Goal: Task Accomplishment & Management: Use online tool/utility

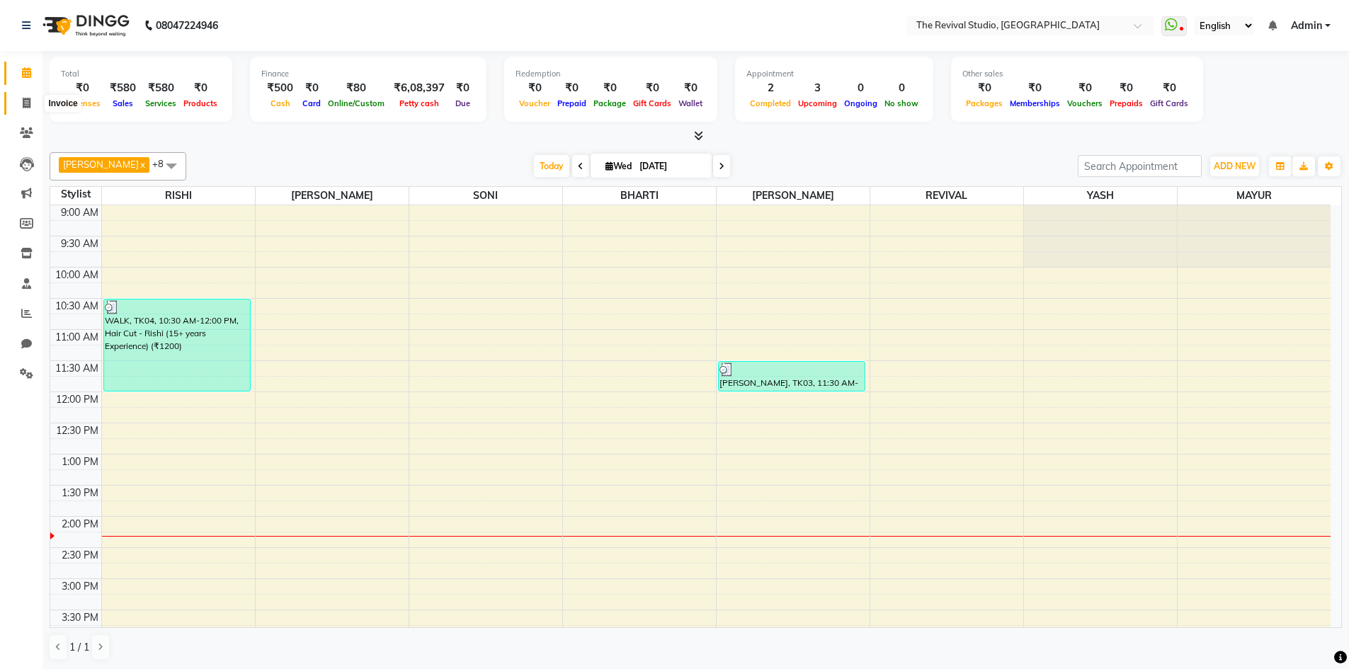
drag, startPoint x: 21, startPoint y: 98, endPoint x: 69, endPoint y: 113, distance: 50.6
click at [21, 98] on span at bounding box center [26, 104] width 25 height 16
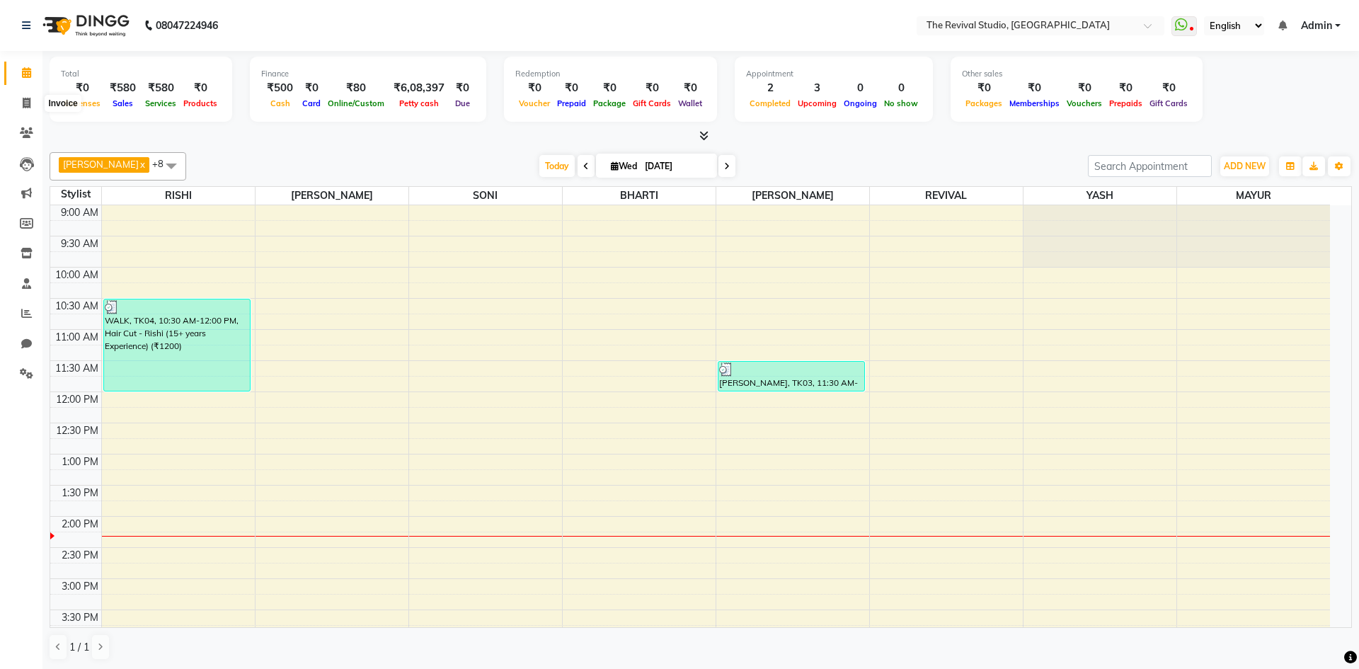
select select "7991"
select select "service"
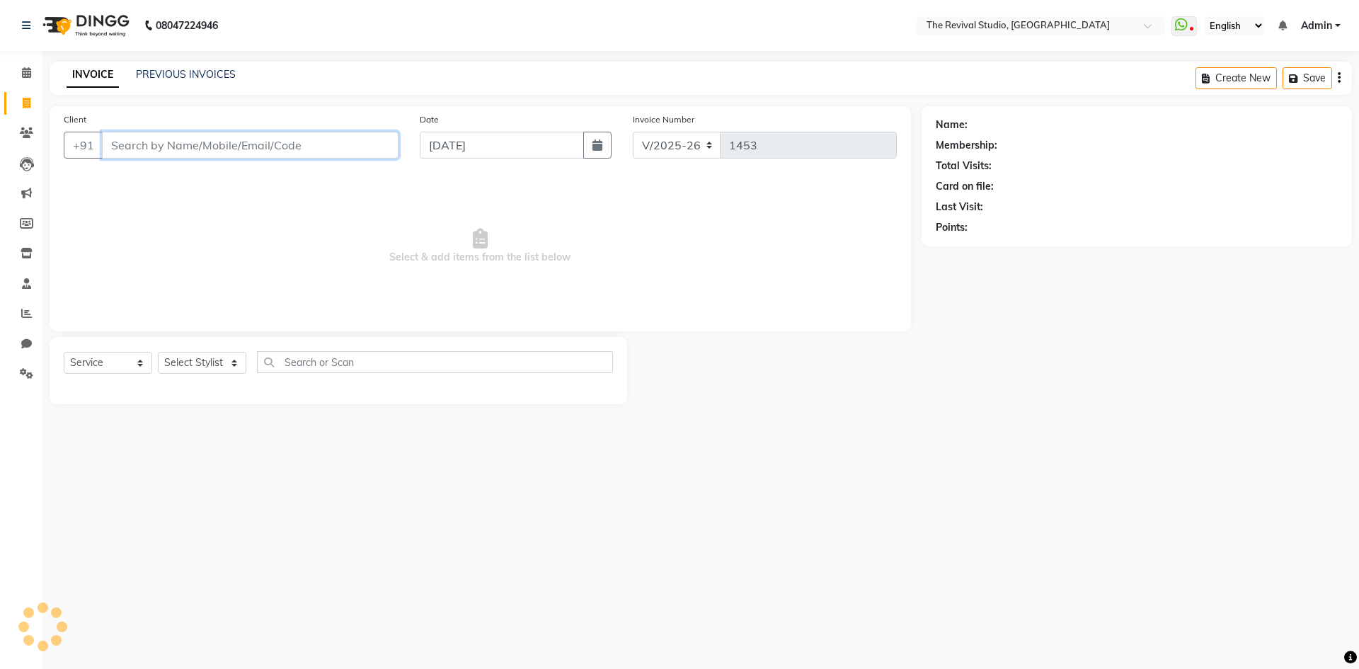
click at [248, 143] on input "Client" at bounding box center [250, 145] width 297 height 27
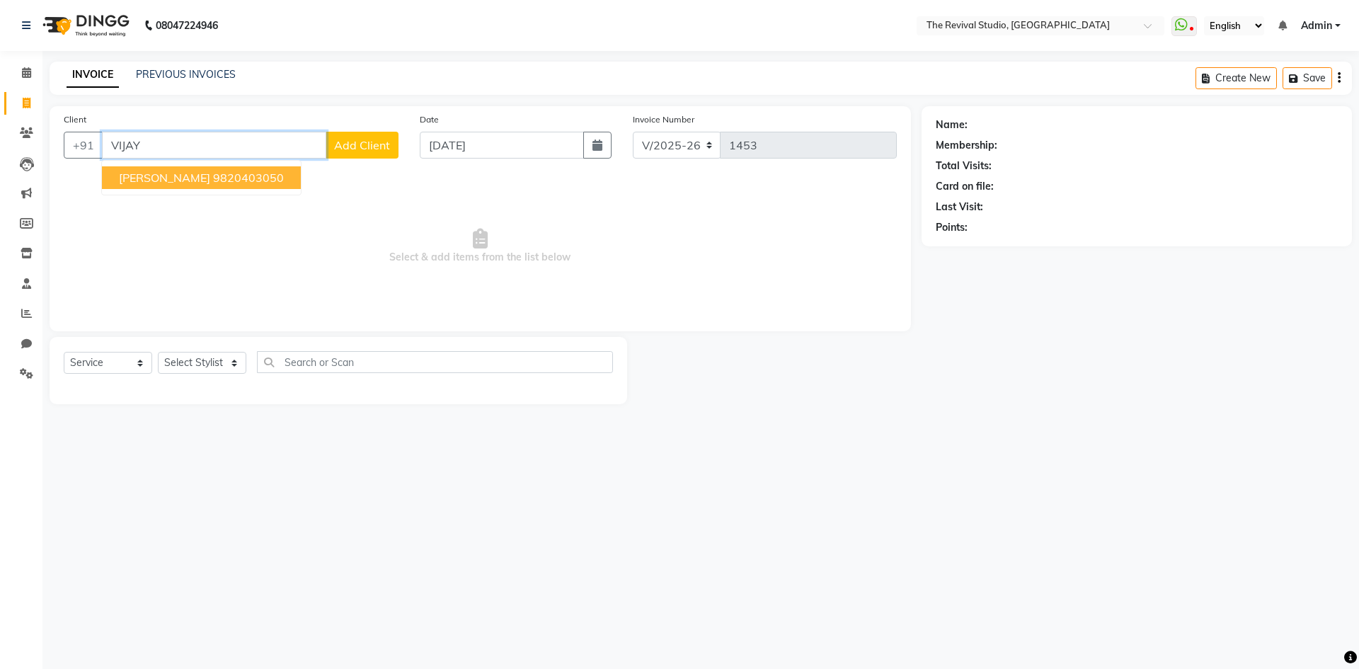
click at [241, 175] on ngb-highlight "9820403050" at bounding box center [248, 178] width 71 height 14
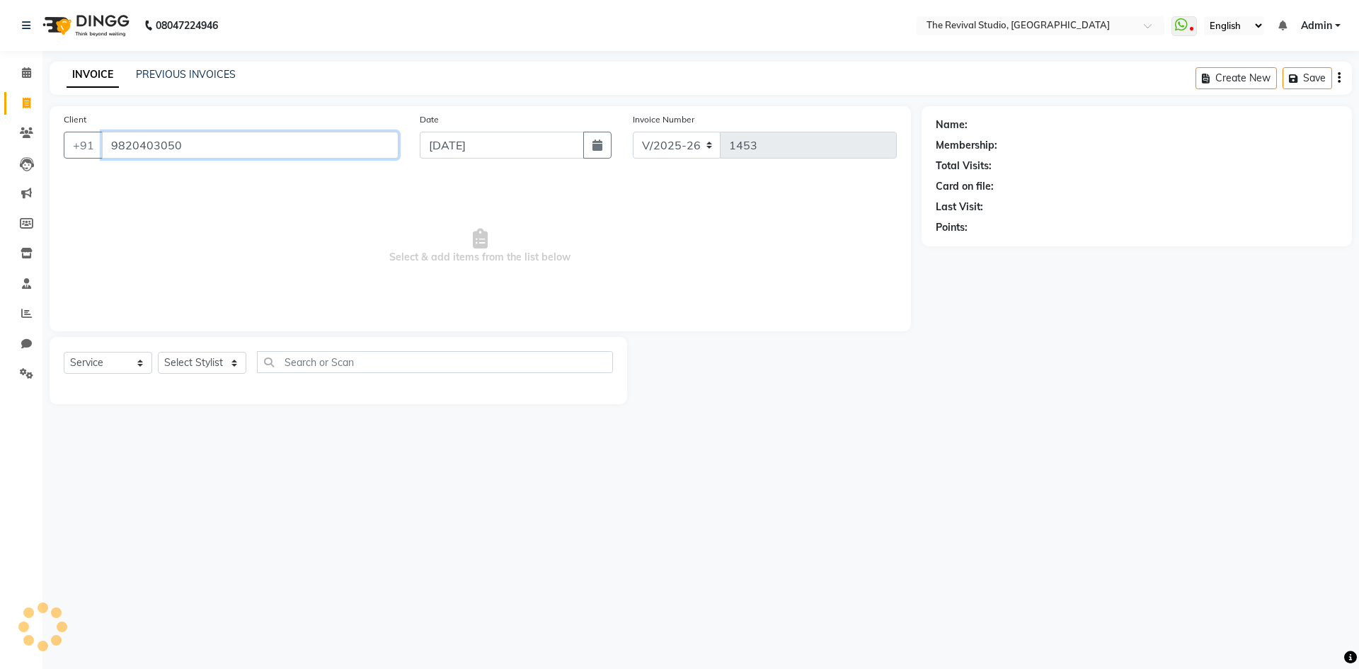
type input "9820403050"
click at [210, 360] on select "Select Stylist BHARTI [PERSON_NAME] Dingg GAYATRI [PERSON_NAME] [PERSON_NAME] R…" at bounding box center [202, 363] width 88 height 22
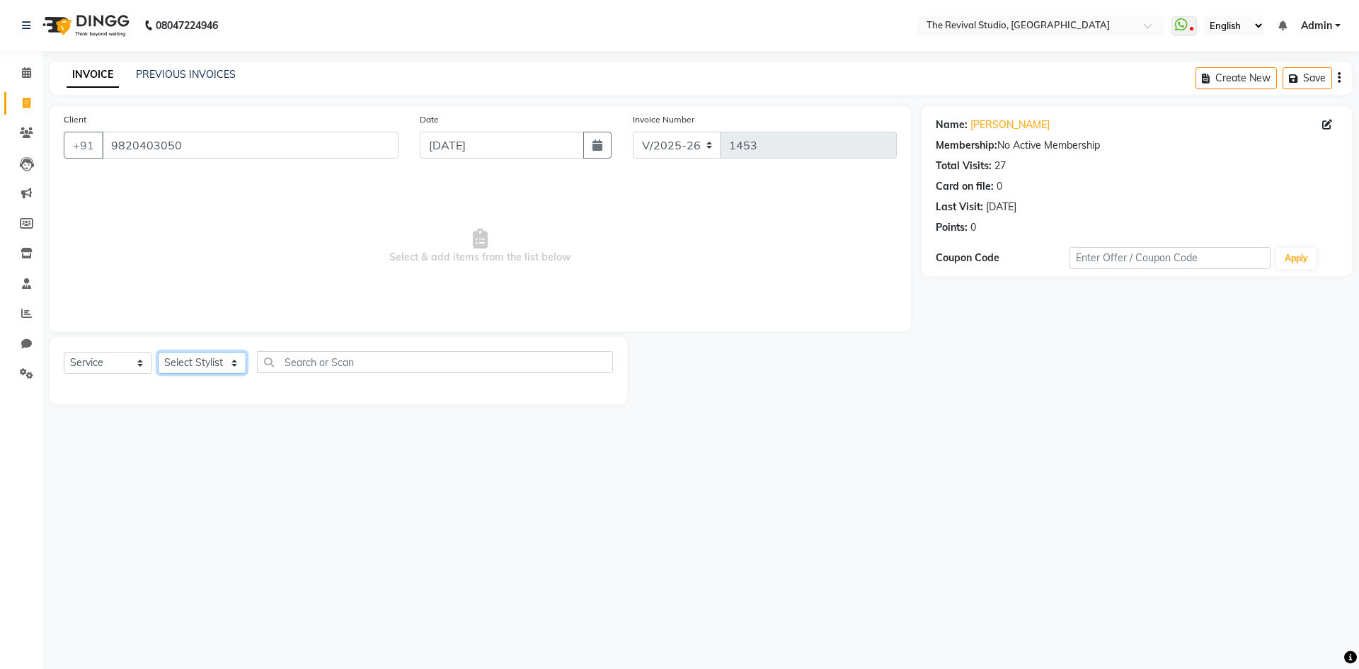
select select "76730"
click at [158, 352] on select "Select Stylist BHARTI [PERSON_NAME] Dingg GAYATRI [PERSON_NAME] [PERSON_NAME] R…" at bounding box center [202, 363] width 88 height 22
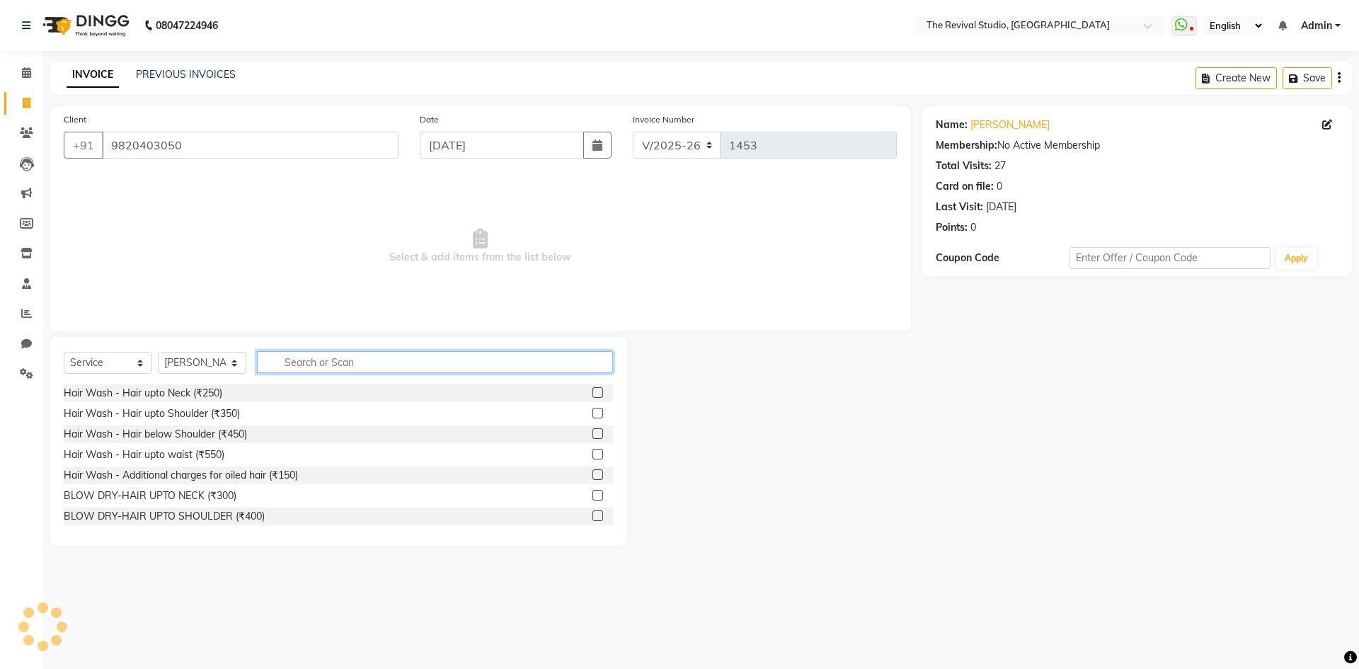
click at [368, 356] on input "text" at bounding box center [435, 362] width 356 height 22
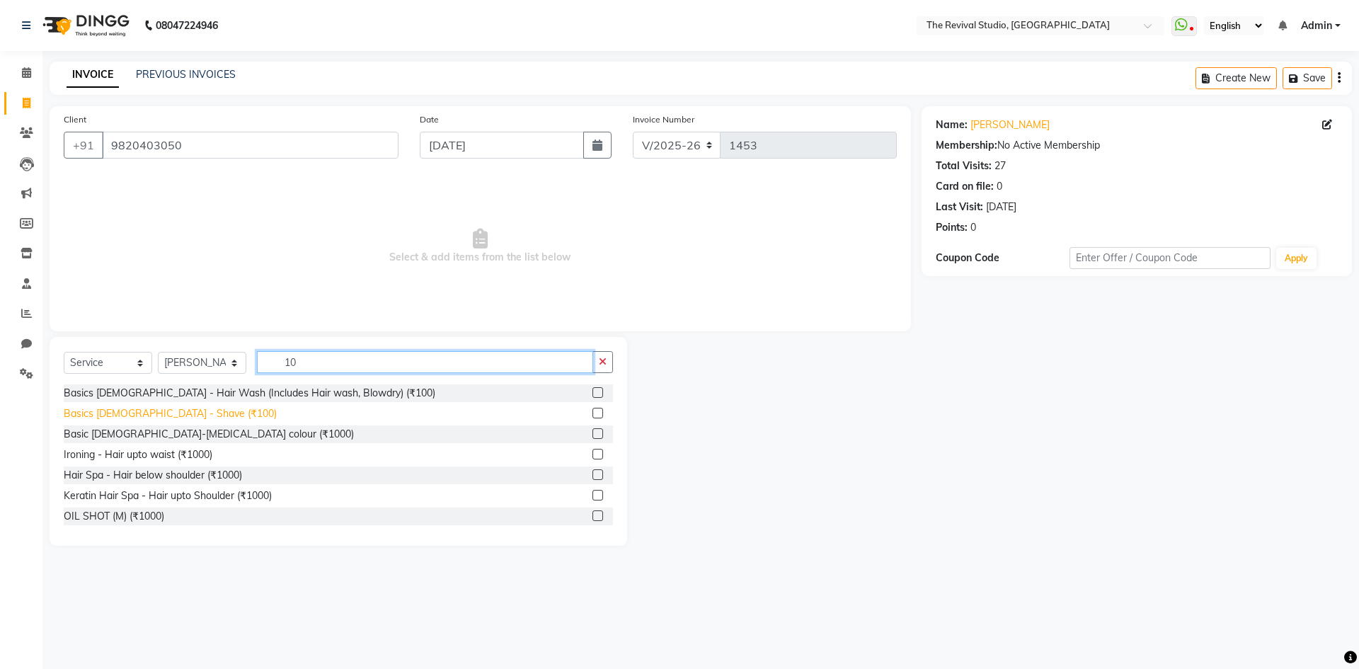
type input "10"
click at [163, 416] on div "Basics [DEMOGRAPHIC_DATA] - Shave (₹100)" at bounding box center [170, 413] width 213 height 15
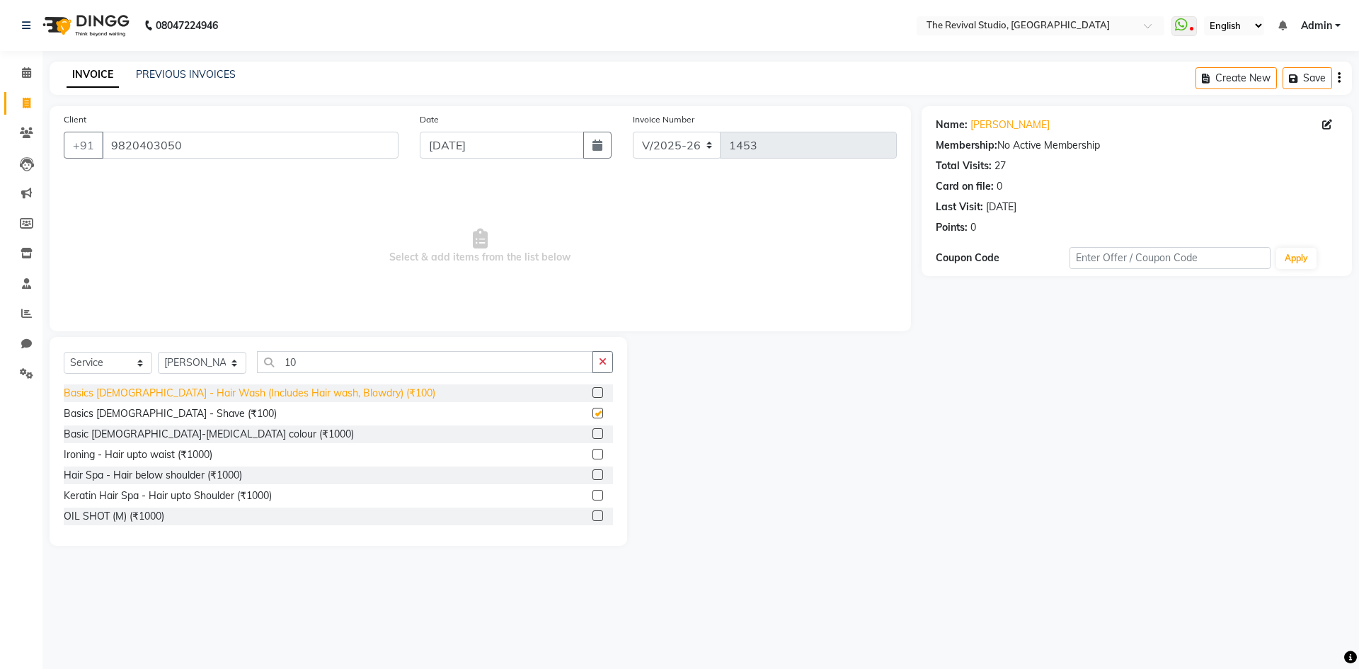
checkbox input "false"
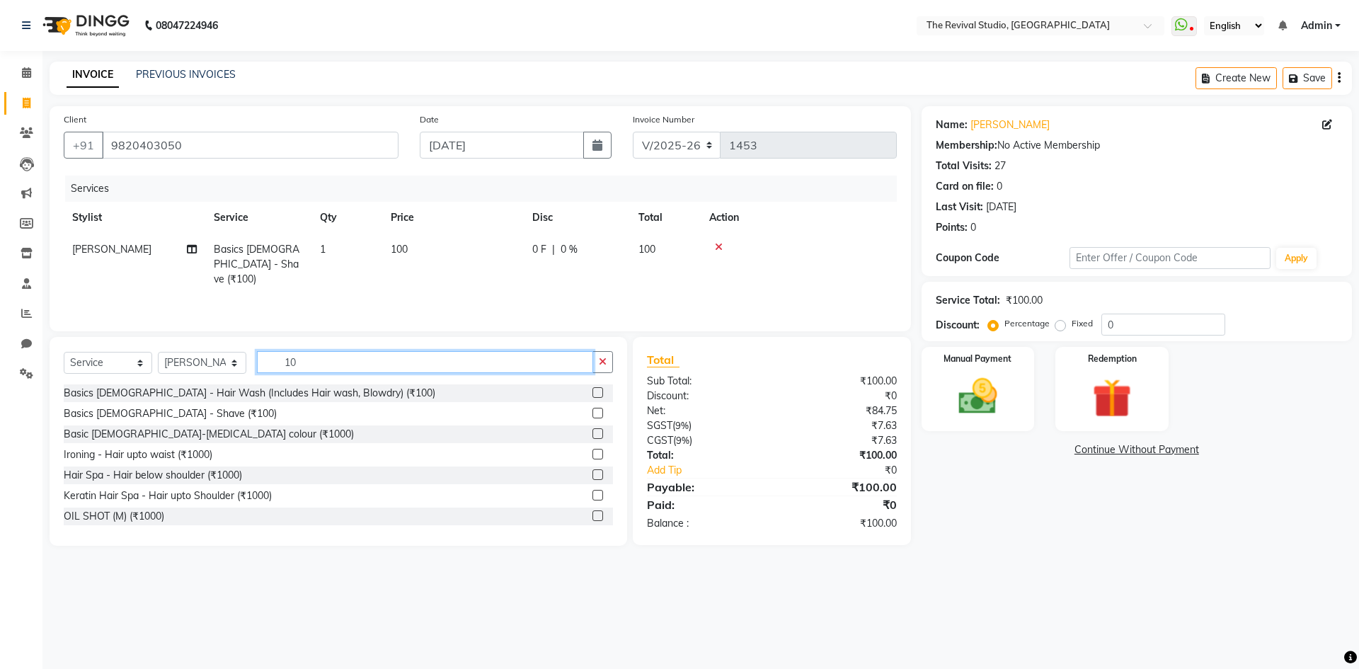
click at [334, 360] on input "10" at bounding box center [425, 362] width 336 height 22
type input "1"
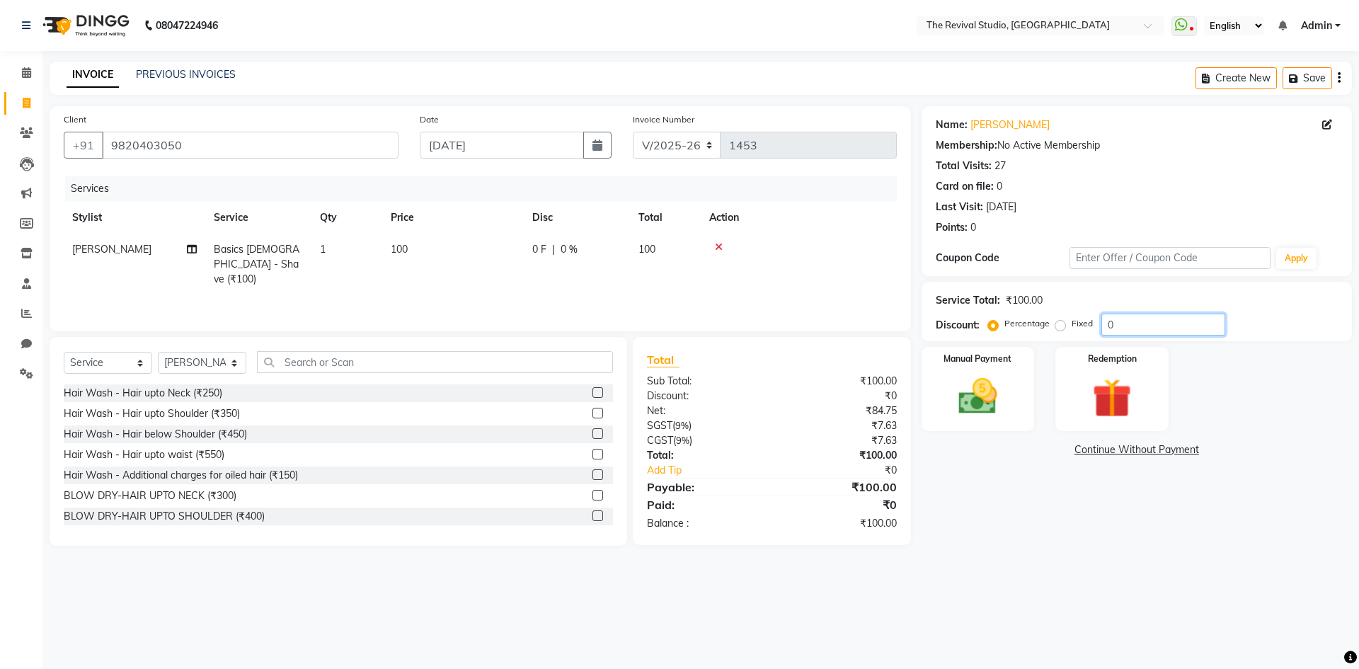
click at [1138, 318] on input "0" at bounding box center [1164, 325] width 124 height 22
type input "20"
click at [1041, 556] on main "INVOICE PREVIOUS INVOICES Create New Save Client [PHONE_NUMBER] Date [DATE] Inv…" at bounding box center [700, 314] width 1317 height 505
click at [1000, 411] on img at bounding box center [978, 396] width 66 height 47
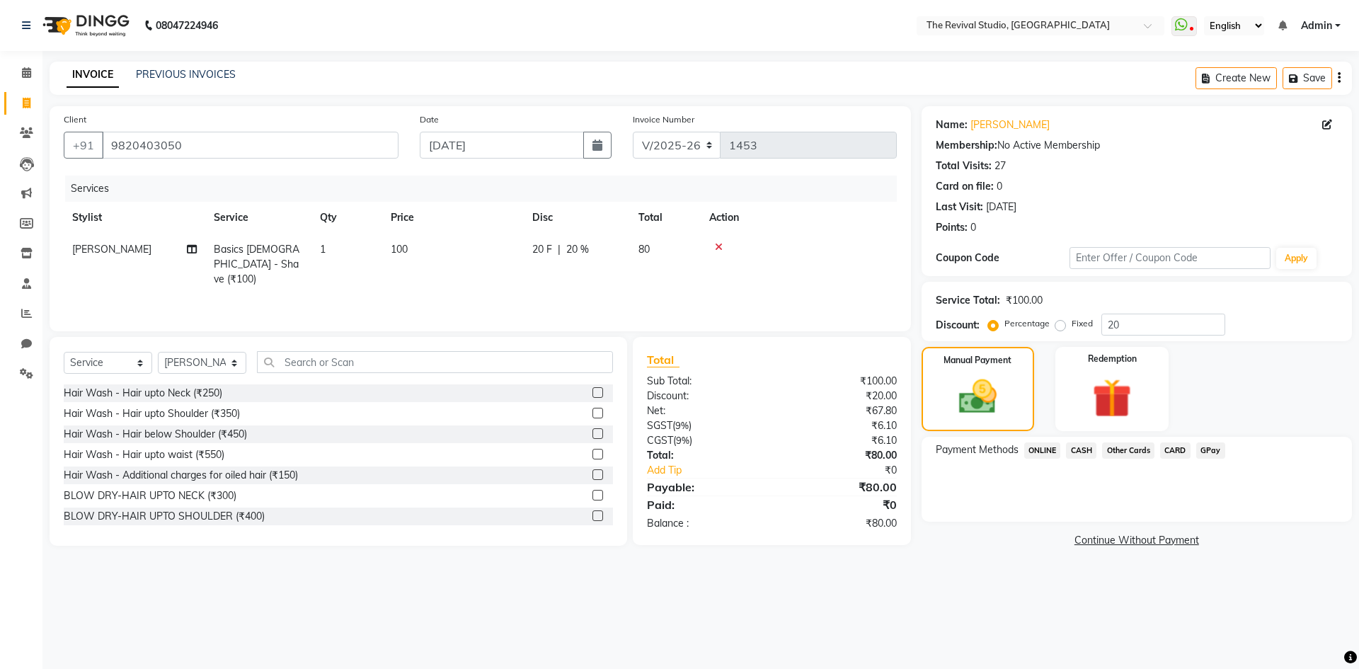
click at [1209, 450] on span "GPay" at bounding box center [1210, 450] width 29 height 16
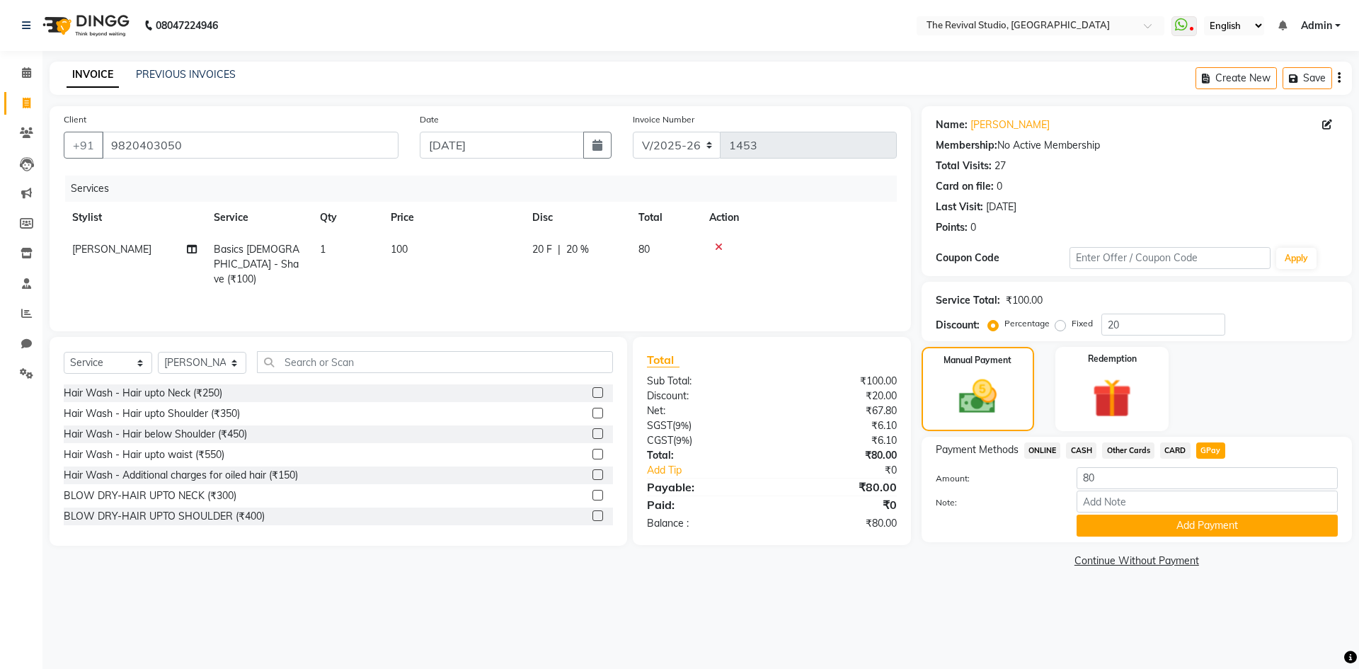
click at [1209, 522] on button "Add Payment" at bounding box center [1207, 526] width 261 height 22
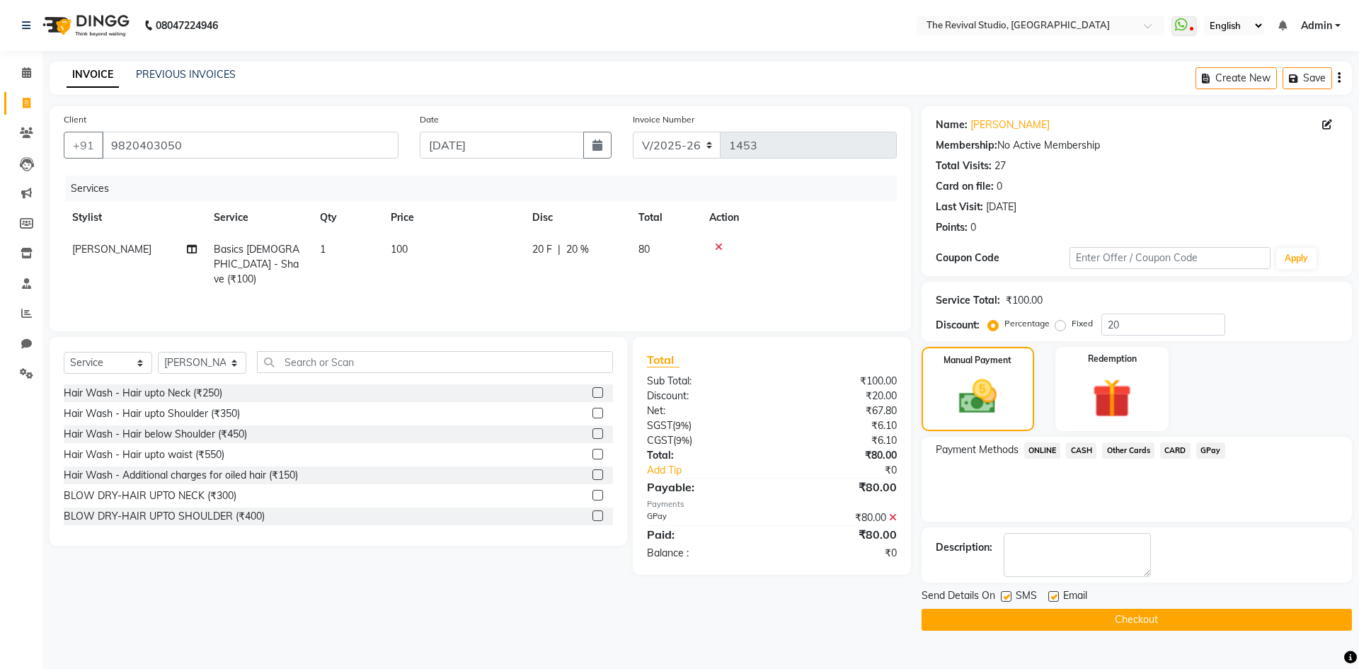
click at [1155, 616] on button "Checkout" at bounding box center [1137, 620] width 430 height 22
